Goal: Check status: Check status

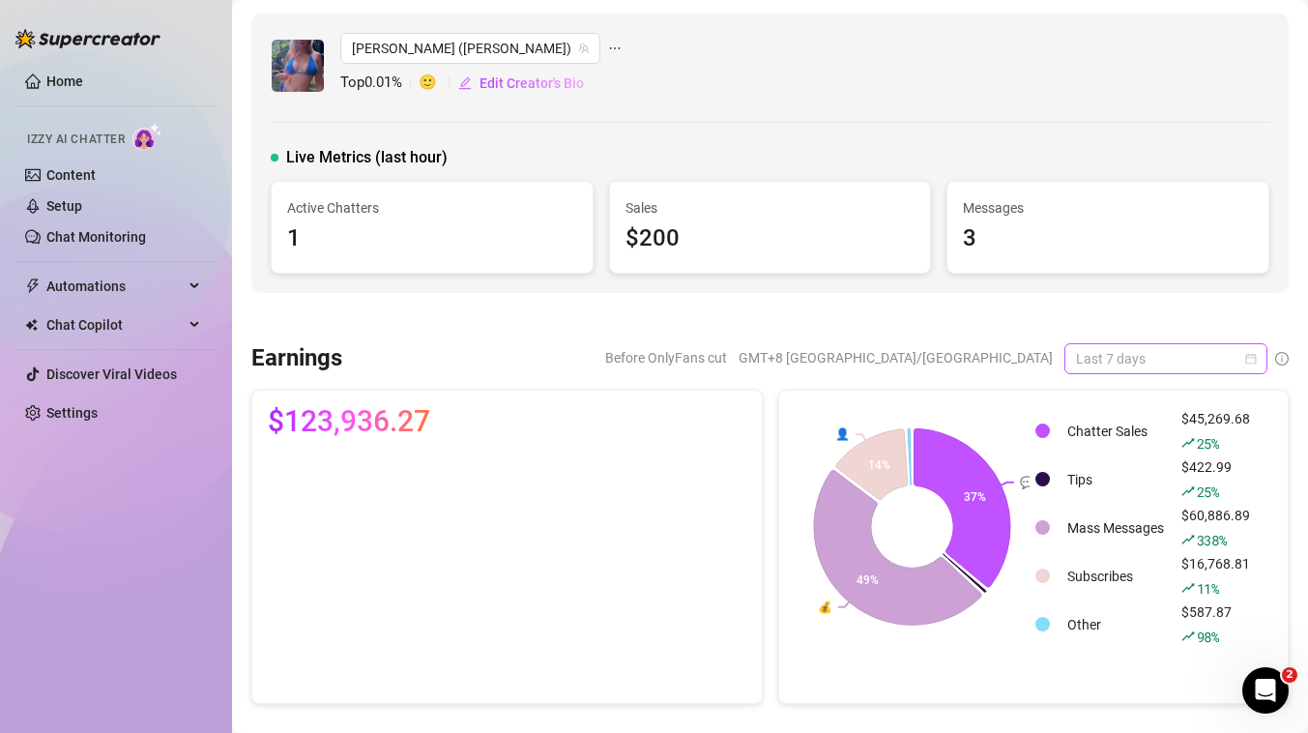
click at [1111, 366] on span "Last 7 days" at bounding box center [1166, 358] width 180 height 29
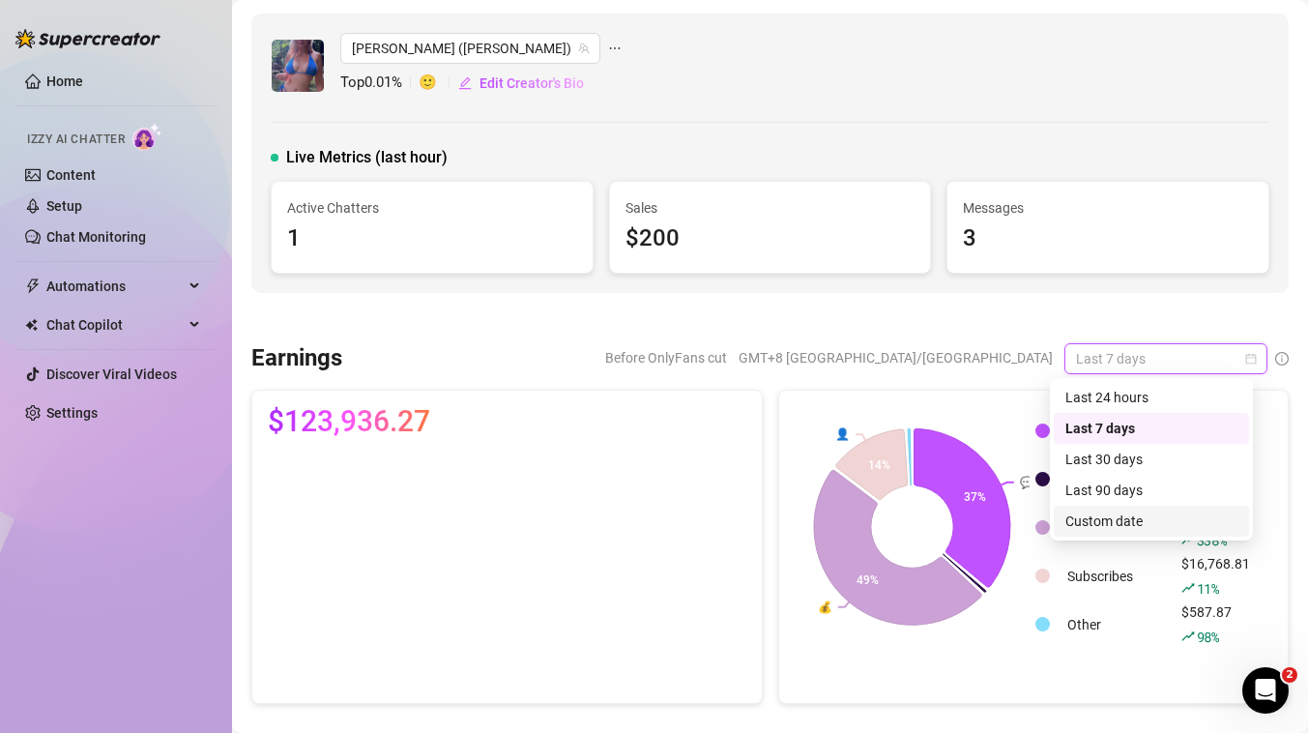
click at [1101, 515] on div "Custom date" at bounding box center [1151, 520] width 172 height 21
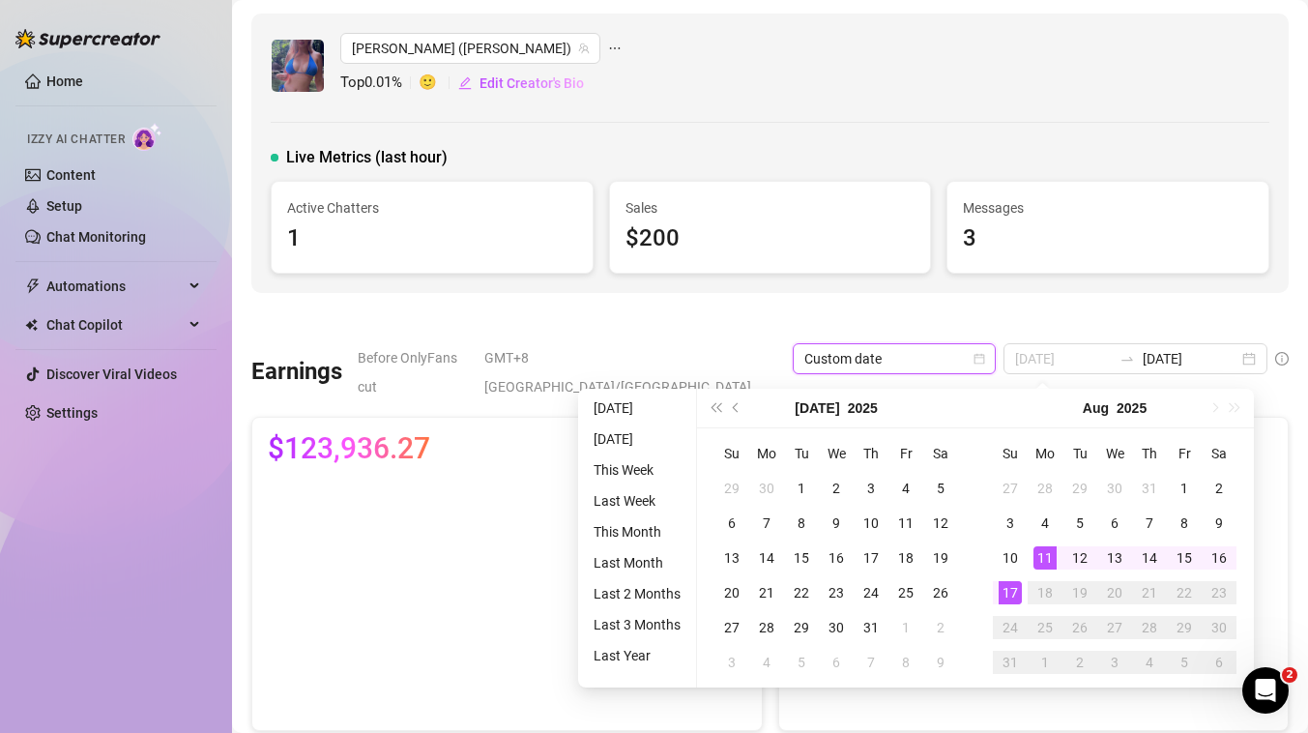
type input "[DATE]"
click at [1014, 588] on div "17" at bounding box center [1010, 592] width 23 height 23
click at [1015, 585] on div "17" at bounding box center [1010, 592] width 23 height 23
type input "[DATE]"
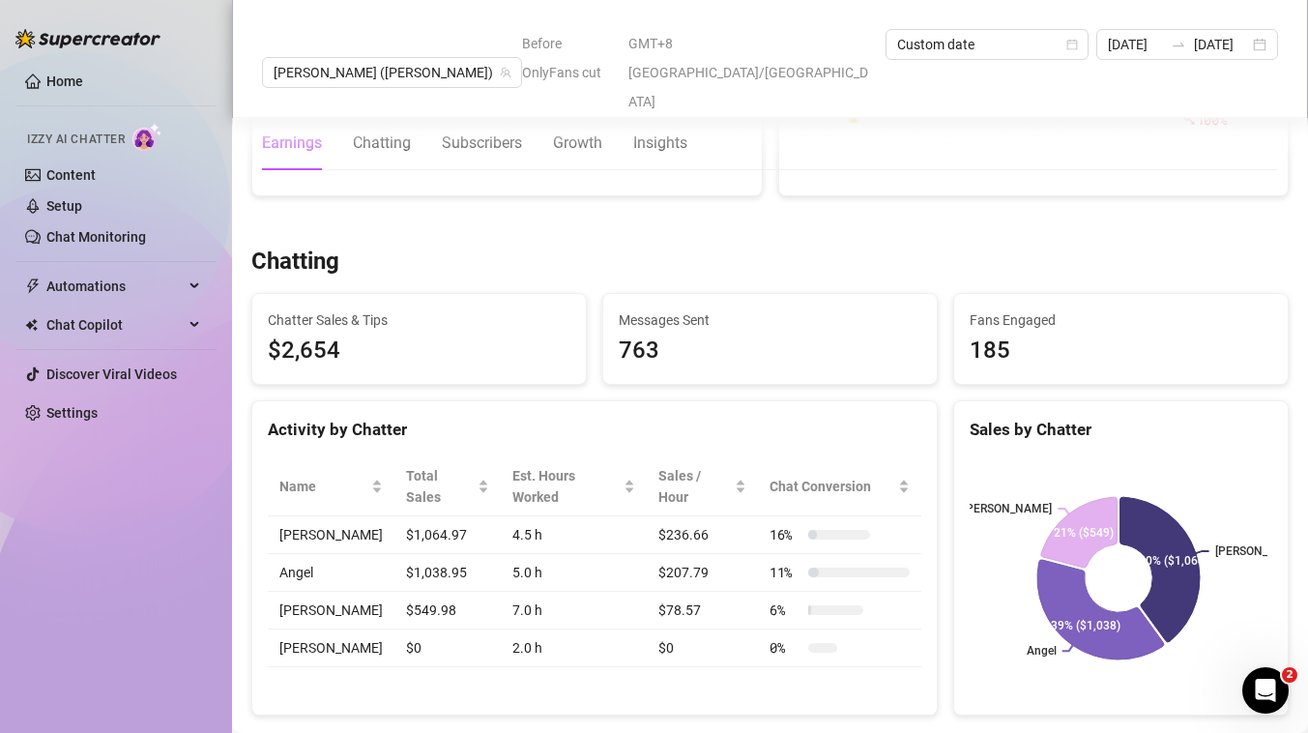
scroll to position [539, 0]
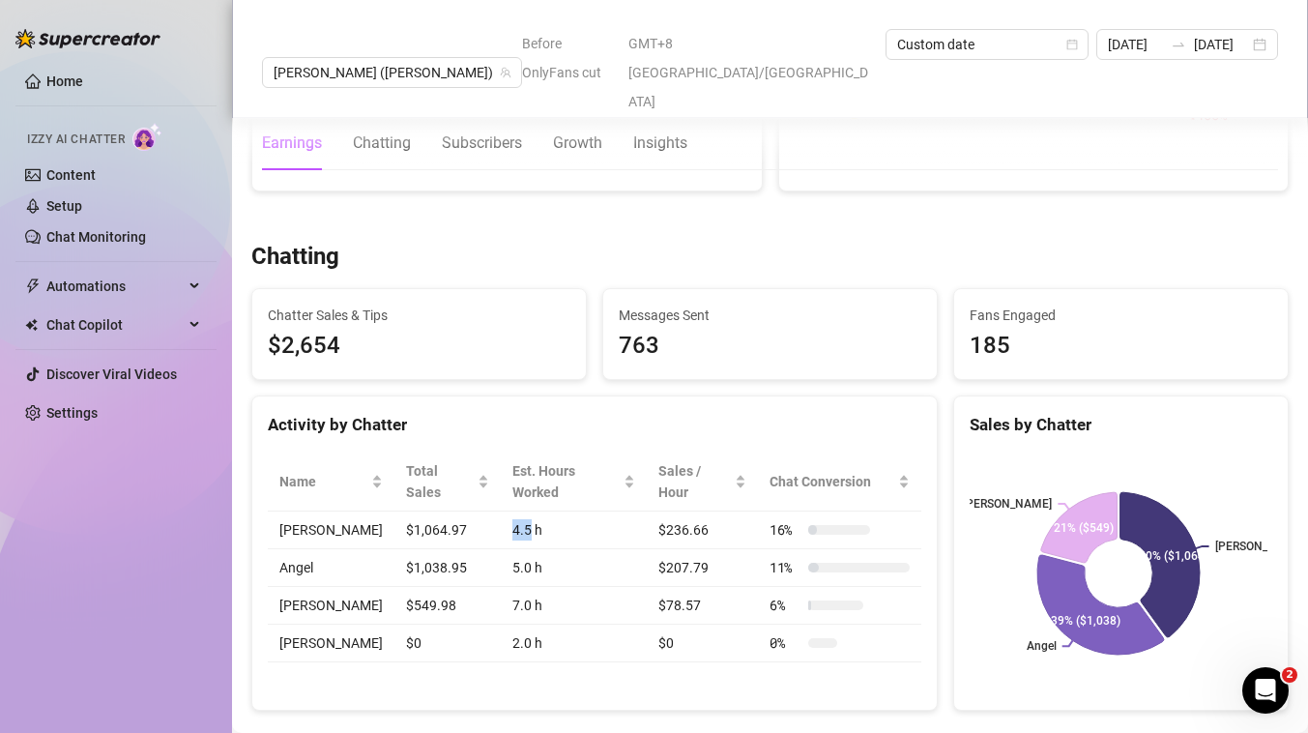
drag, startPoint x: 506, startPoint y: 480, endPoint x: 474, endPoint y: 486, distance: 32.4
click at [474, 511] on tr "[PERSON_NAME] $1,064.97 4.5 h $236.66 16 %" at bounding box center [594, 530] width 653 height 38
drag, startPoint x: 275, startPoint y: 477, endPoint x: 361, endPoint y: 478, distance: 86.0
click at [361, 511] on td "[PERSON_NAME]" at bounding box center [331, 530] width 127 height 38
